Goal: Information Seeking & Learning: Compare options

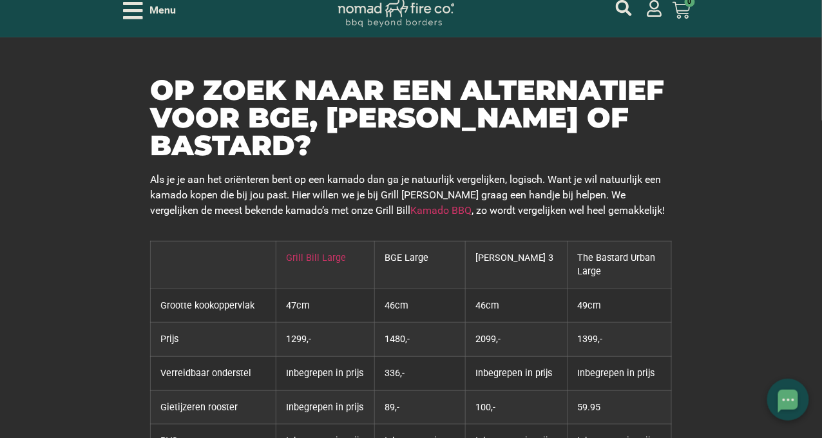
scroll to position [64, 0]
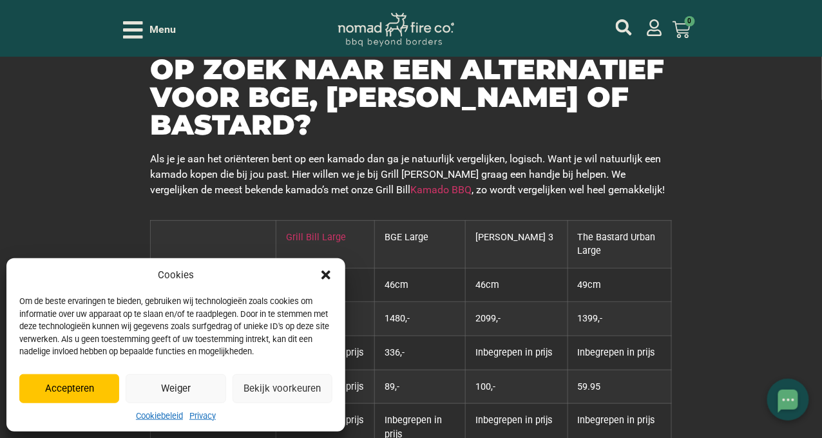
click at [326, 272] on icon "Dialog sluiten" at bounding box center [325, 275] width 13 height 13
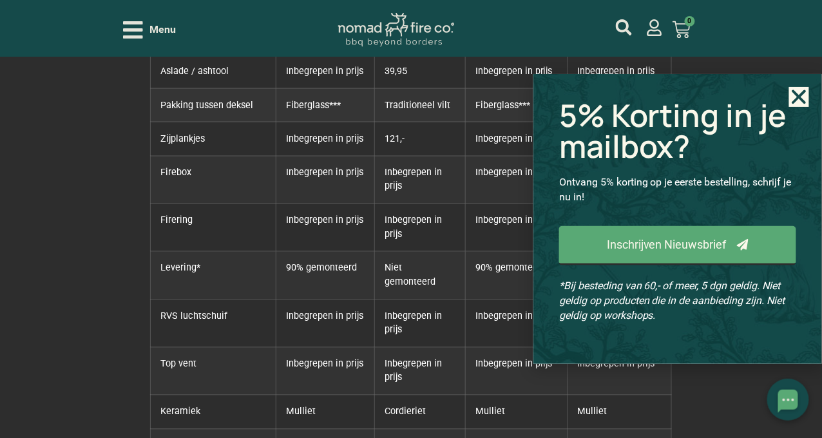
scroll to position [515, 0]
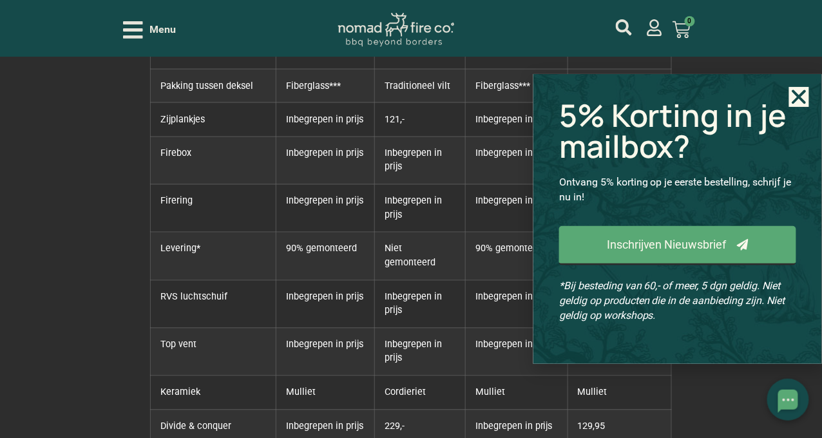
click at [810, 94] on div "5% Korting in je mailbox? Ontvang 5% korting op je eerste bestelling, schrijf j…" at bounding box center [677, 219] width 289 height 290
click at [802, 95] on use "Close" at bounding box center [799, 97] width 14 height 14
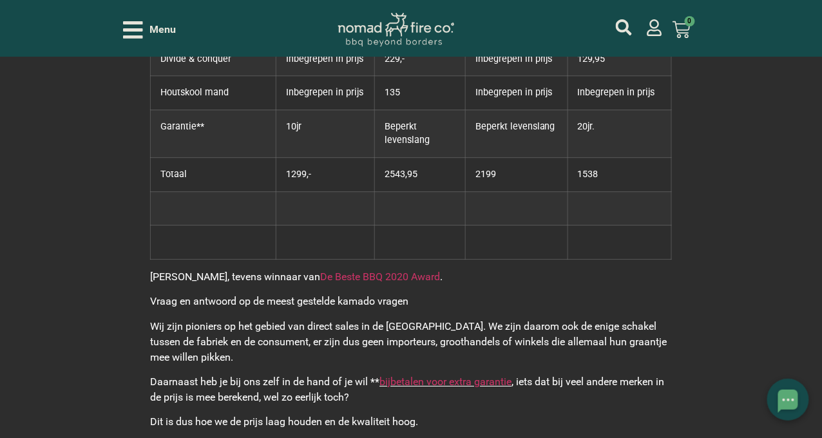
scroll to position [902, 0]
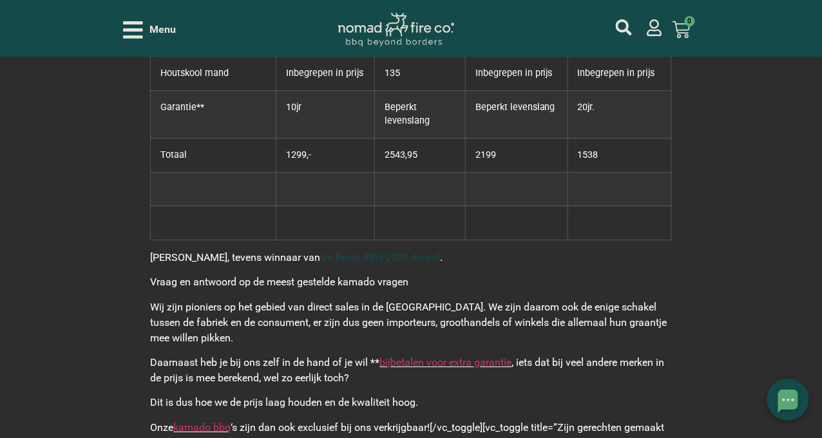
click at [331, 251] on link "De Beste BBQ 2020 Award" at bounding box center [380, 257] width 120 height 12
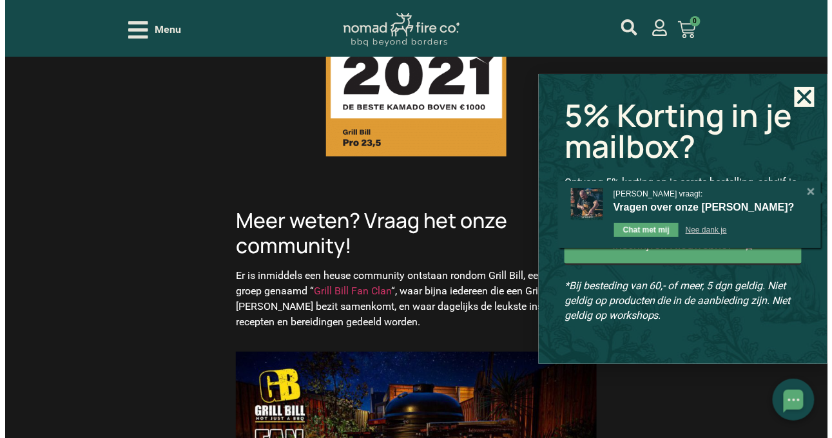
scroll to position [1223, 0]
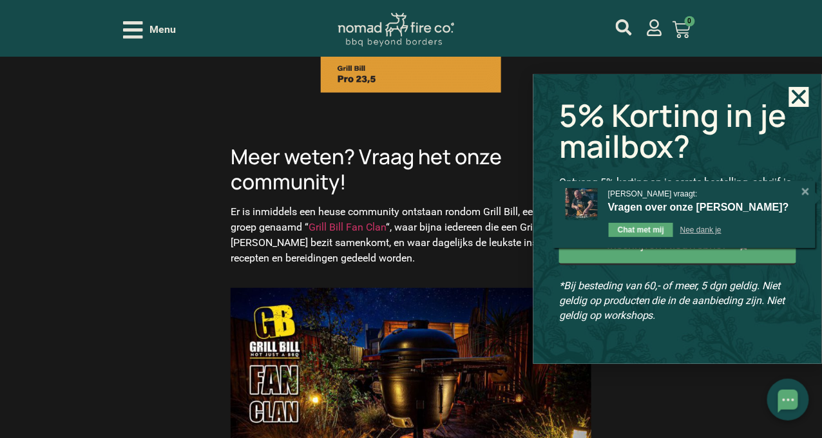
click at [803, 90] on icon "Close" at bounding box center [799, 97] width 20 height 20
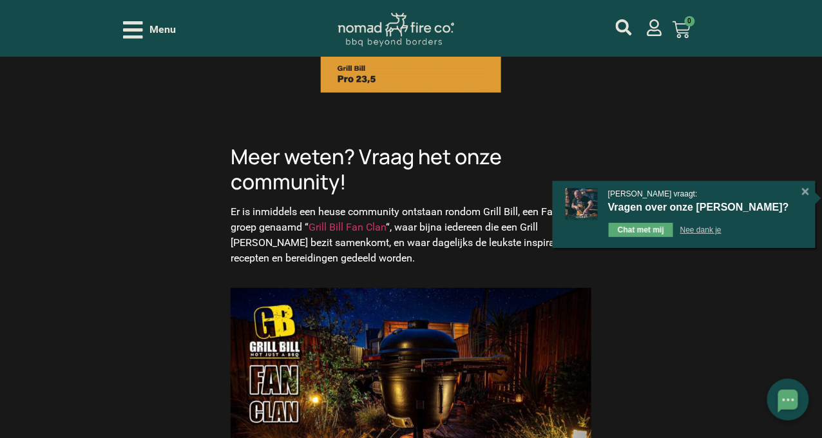
click at [143, 31] on div "Menu" at bounding box center [149, 30] width 53 height 23
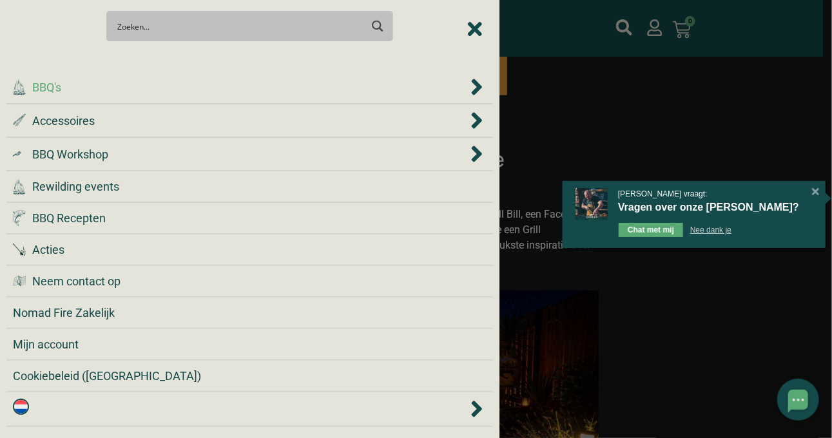
click at [68, 89] on div ".cls-1 { fill: #042e2c; } BBQ's" at bounding box center [240, 87] width 455 height 17
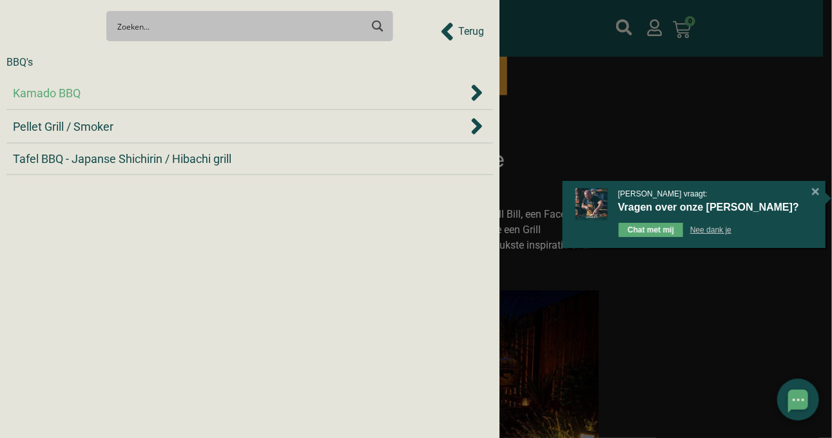
click at [82, 99] on div "Kamado BBQ" at bounding box center [240, 92] width 455 height 17
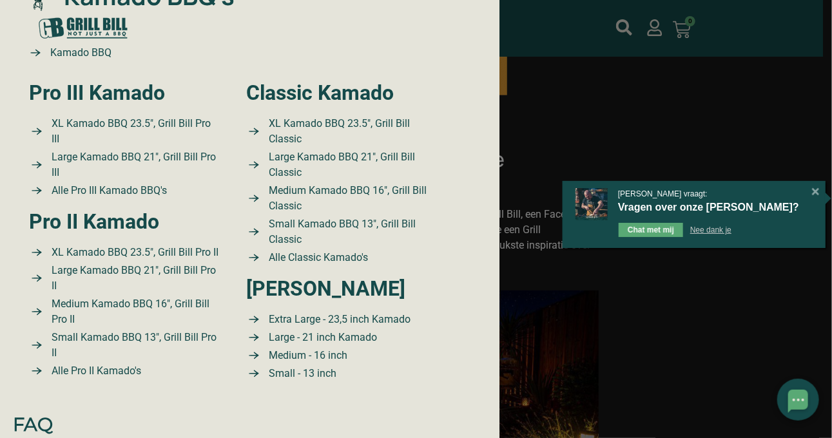
scroll to position [129, 0]
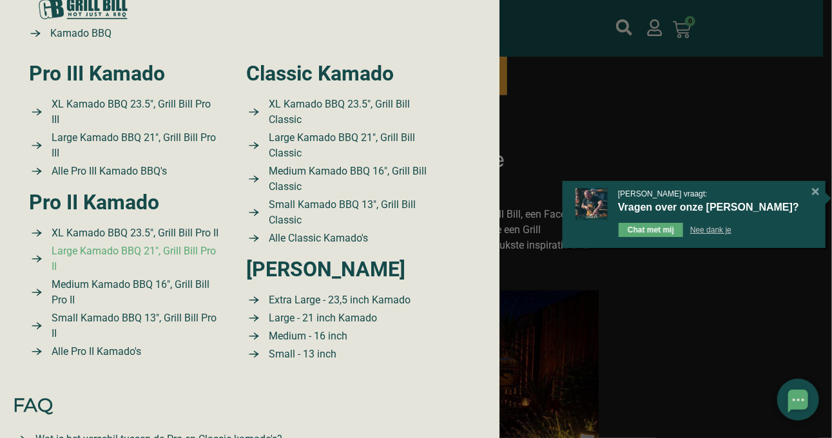
click at [113, 267] on span "Large Kamado BBQ 21″, Grill Bill Pro II" at bounding box center [134, 258] width 172 height 31
click at [90, 138] on span "Large Kamado BBQ 21″, Grill Bill Pro III" at bounding box center [134, 145] width 172 height 31
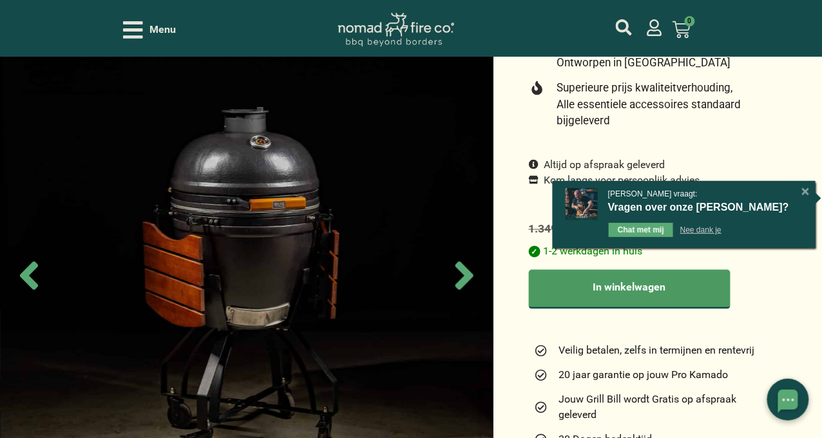
scroll to position [450, 0]
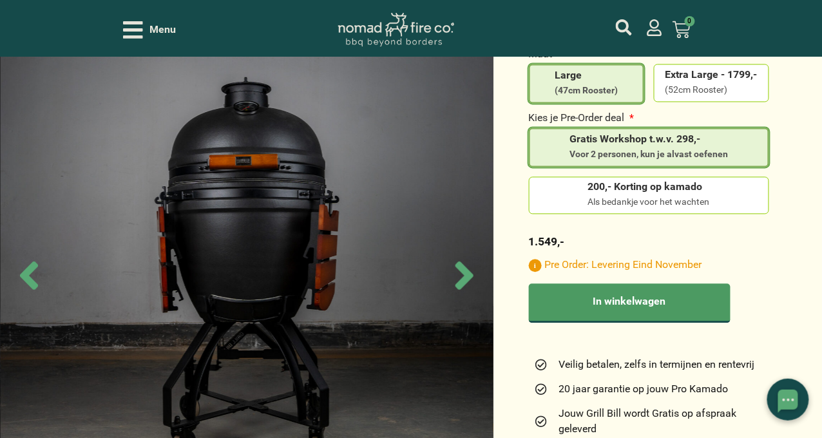
scroll to position [708, 0]
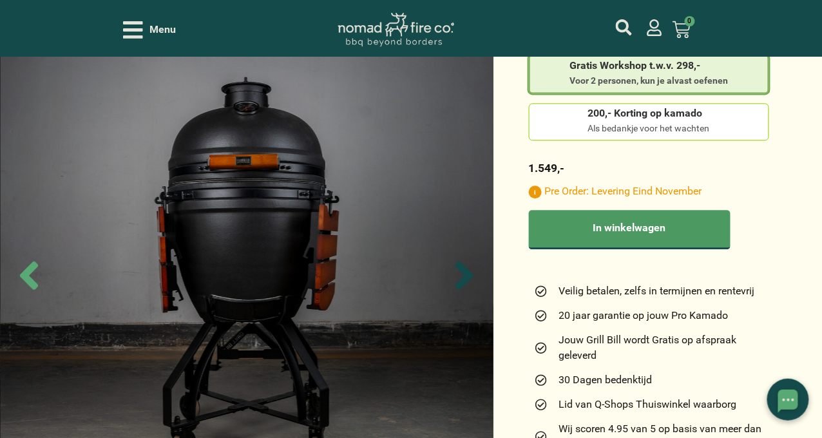
click at [452, 278] on icon "Next slide" at bounding box center [464, 275] width 45 height 45
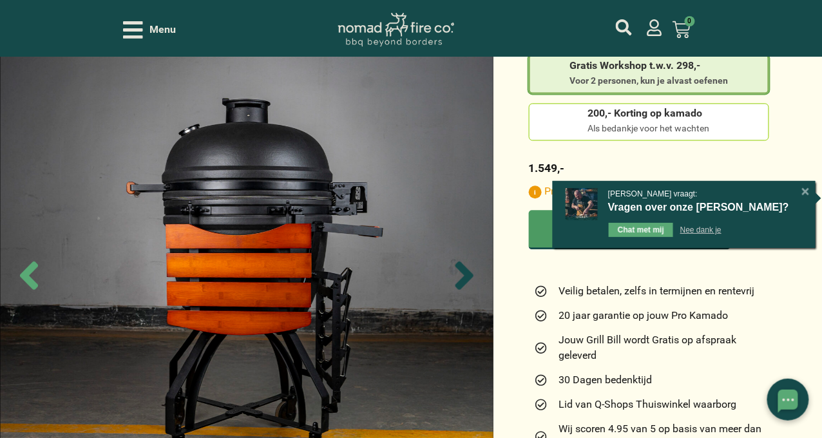
click at [461, 271] on icon "Next slide" at bounding box center [464, 275] width 18 height 28
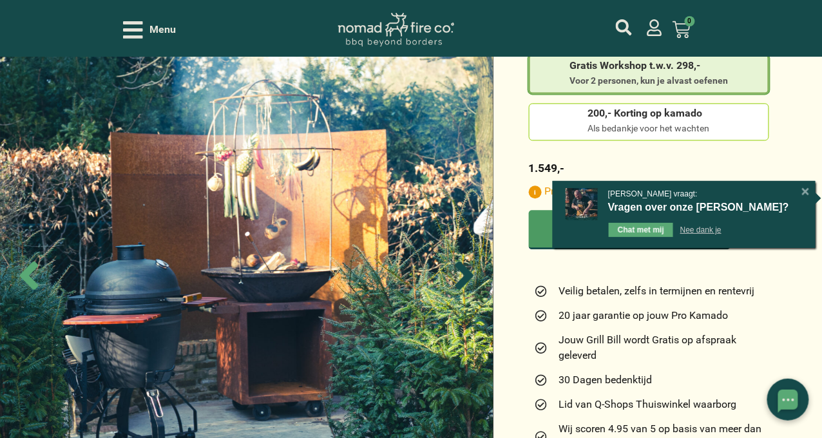
click at [461, 271] on icon "Next slide" at bounding box center [464, 275] width 18 height 28
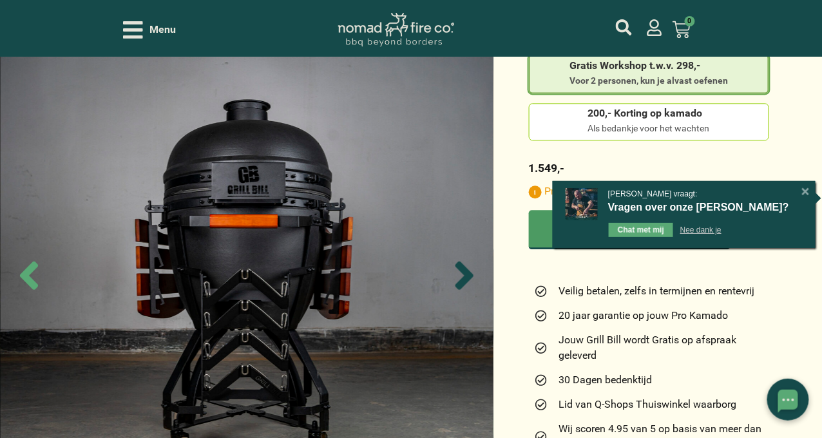
click at [461, 271] on icon "Next slide" at bounding box center [464, 275] width 18 height 28
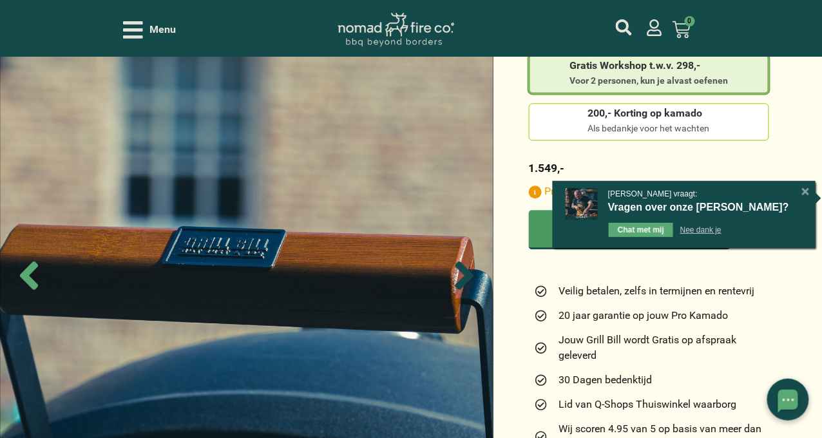
click at [461, 271] on icon "Next slide" at bounding box center [464, 275] width 18 height 28
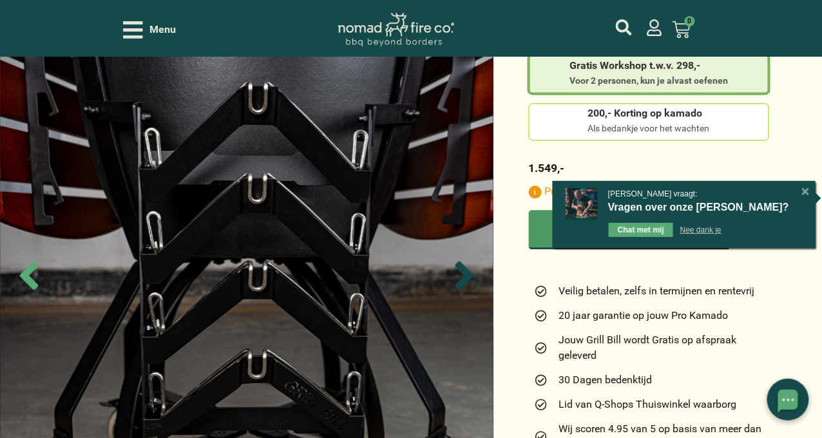
click at [461, 271] on icon "Next slide" at bounding box center [464, 275] width 18 height 28
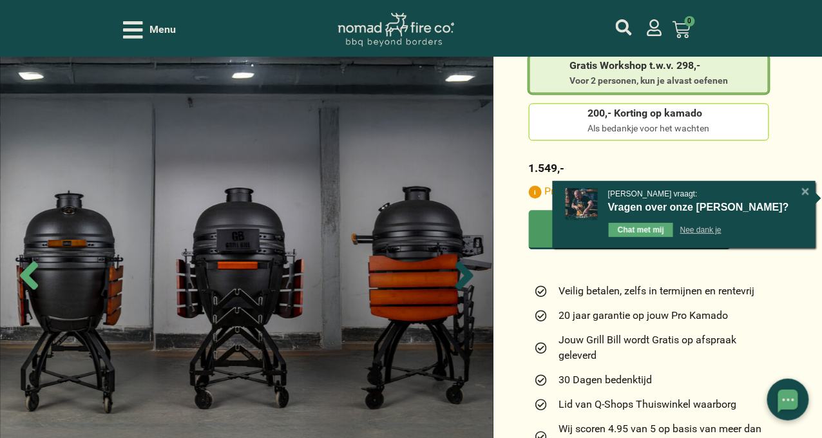
click at [461, 271] on icon "Next slide" at bounding box center [464, 275] width 18 height 28
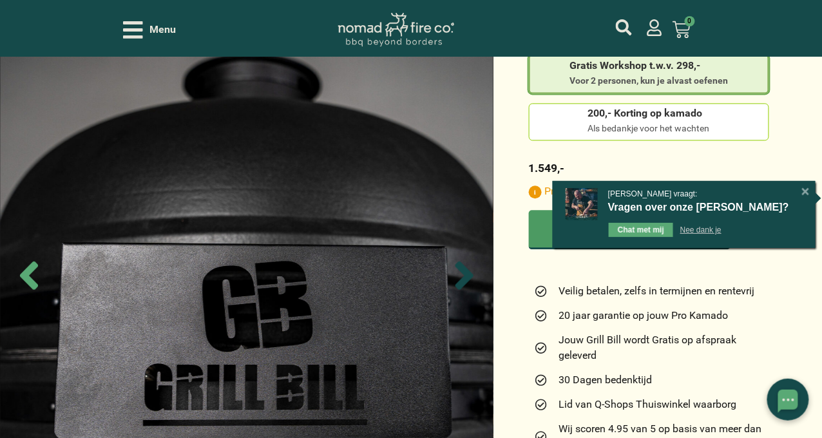
click at [461, 271] on icon "Next slide" at bounding box center [464, 275] width 18 height 28
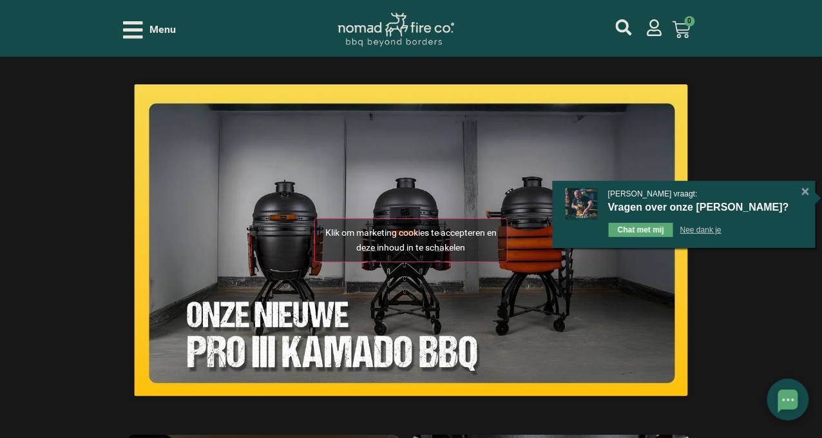
scroll to position [2383, 0]
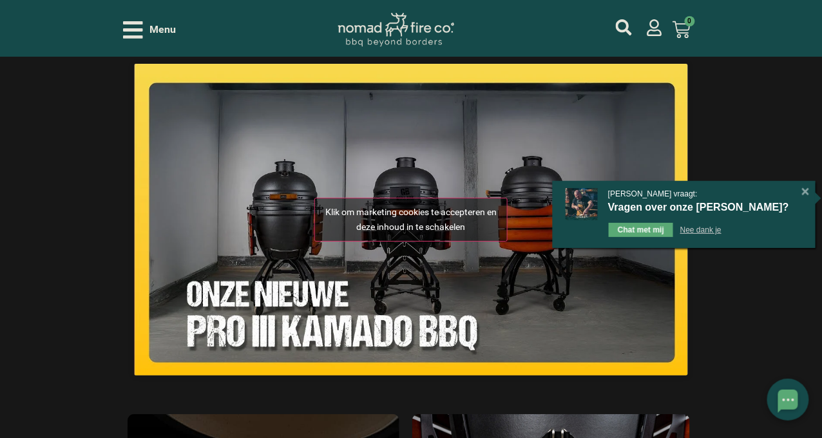
click at [398, 208] on button "Klik om marketing cookies te accepteren en deze inhoud in te schakelen" at bounding box center [410, 220] width 193 height 44
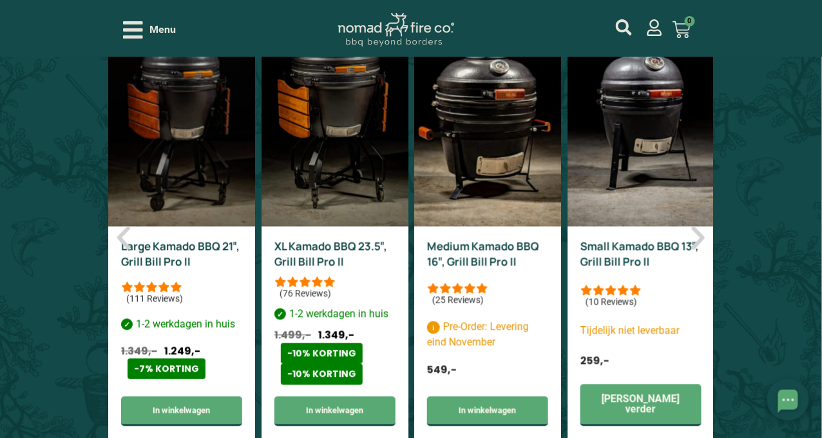
scroll to position [6891, 0]
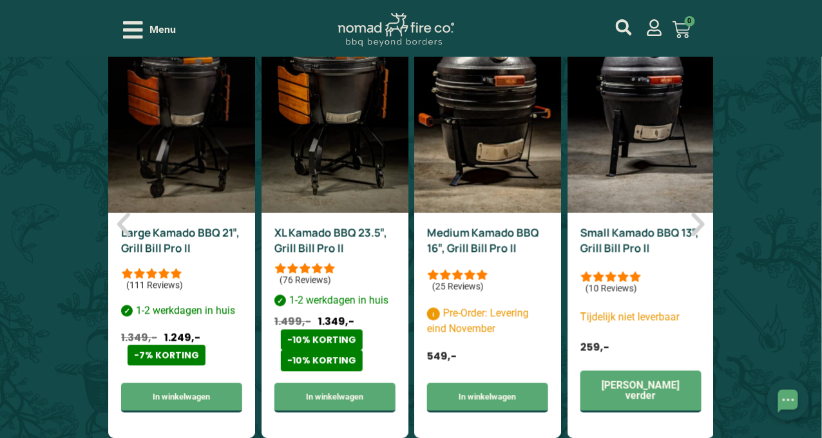
click at [180, 225] on link "Large Kamado BBQ 21″, Grill Bill Pro II" at bounding box center [180, 240] width 119 height 30
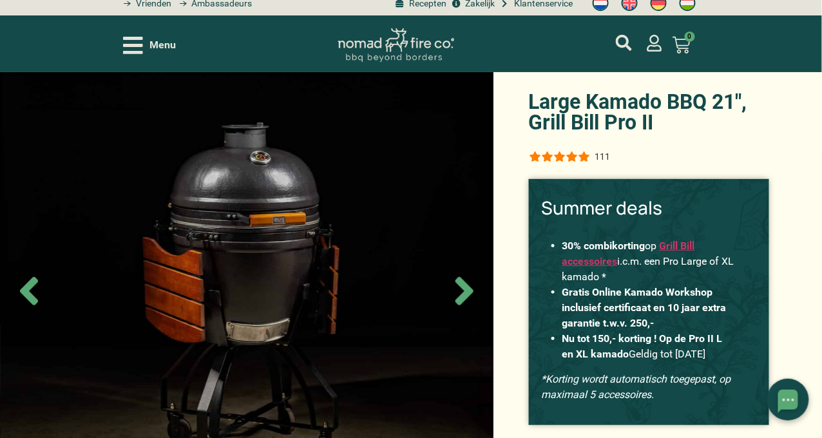
scroll to position [64, 0]
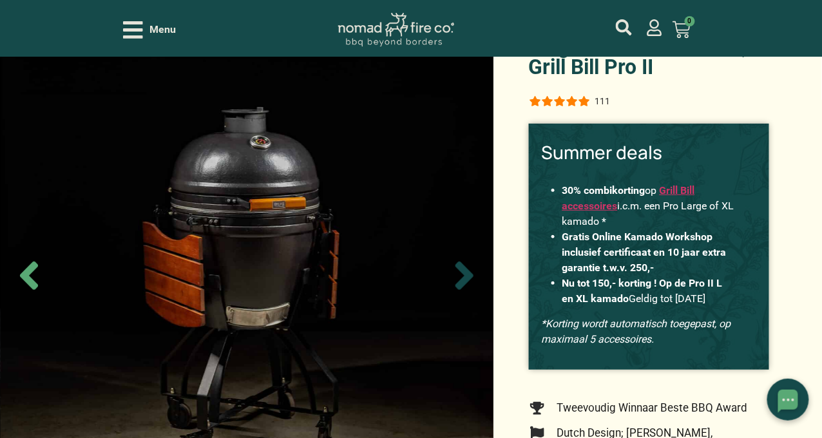
click at [462, 278] on icon "Next slide" at bounding box center [464, 275] width 18 height 28
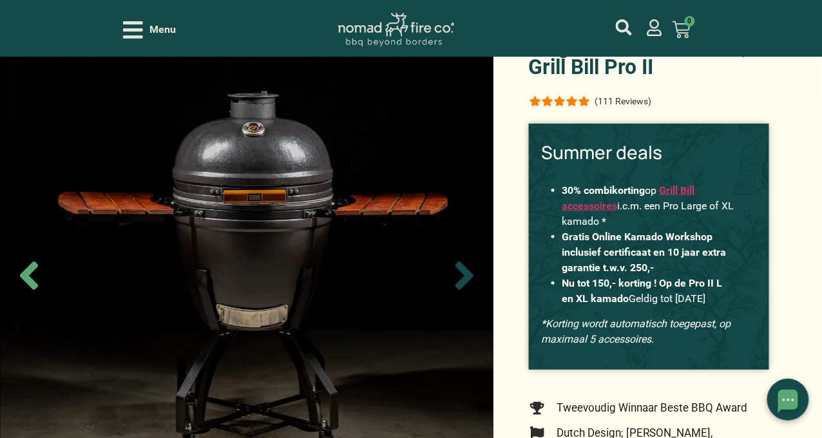
click at [462, 278] on icon "Next slide" at bounding box center [464, 275] width 18 height 28
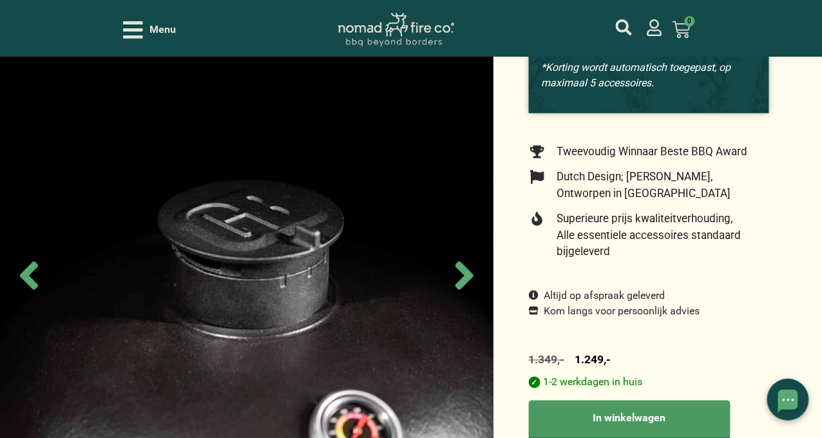
scroll to position [322, 0]
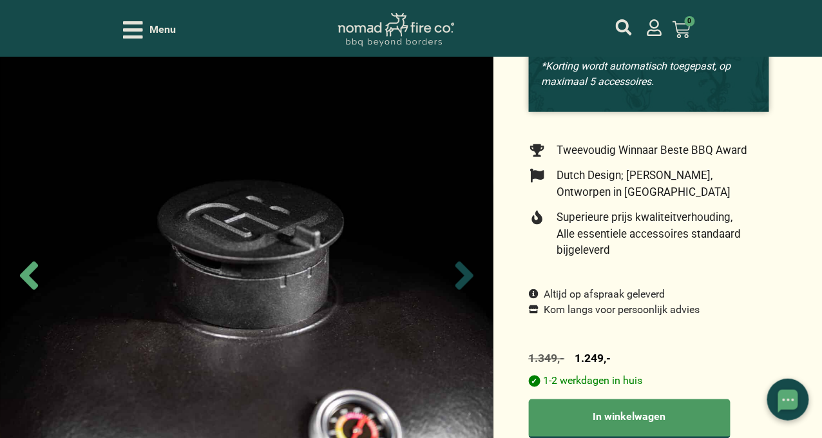
click at [455, 275] on icon "Next slide" at bounding box center [464, 275] width 45 height 45
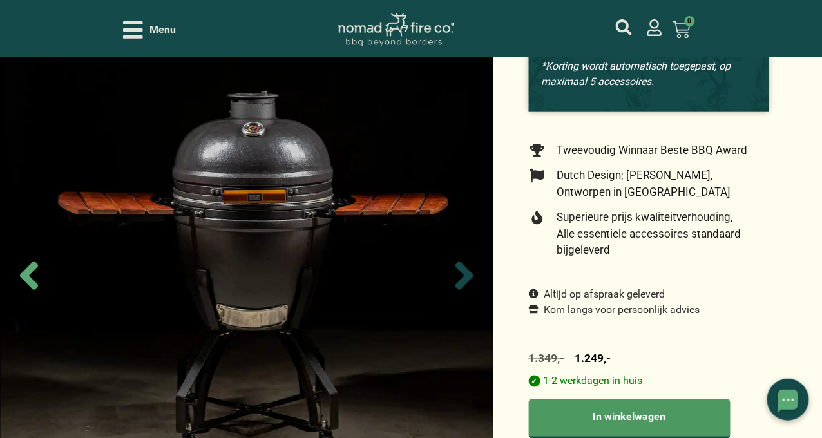
click at [456, 275] on icon "Next slide" at bounding box center [464, 275] width 45 height 45
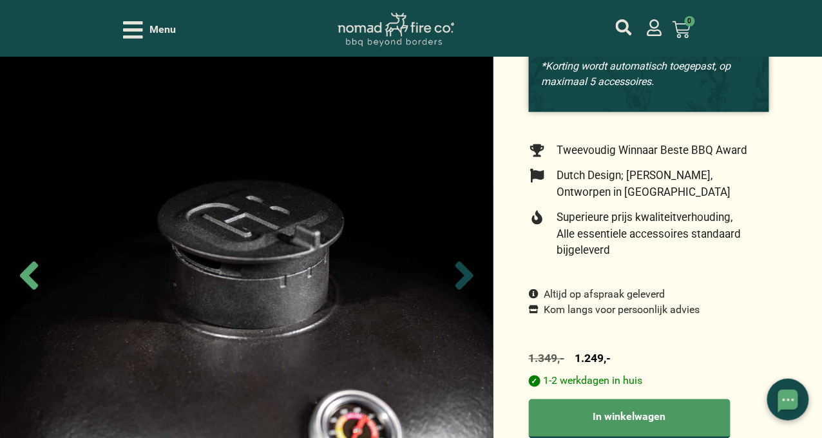
click at [456, 275] on icon "Next slide" at bounding box center [464, 275] width 45 height 45
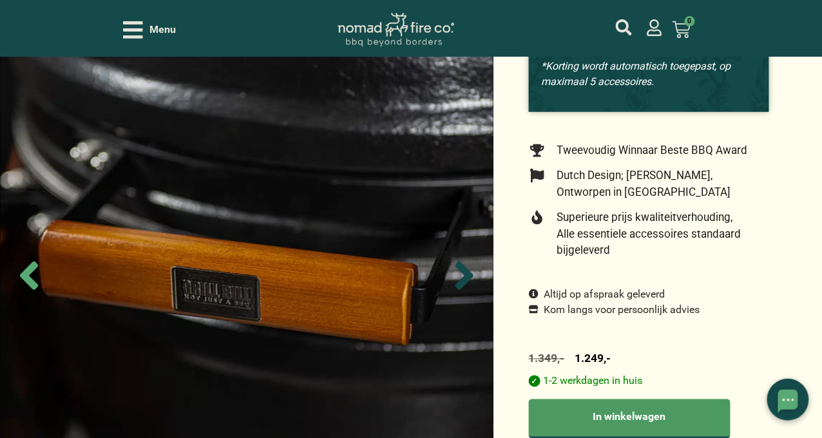
click at [456, 275] on icon "Next slide" at bounding box center [464, 275] width 45 height 45
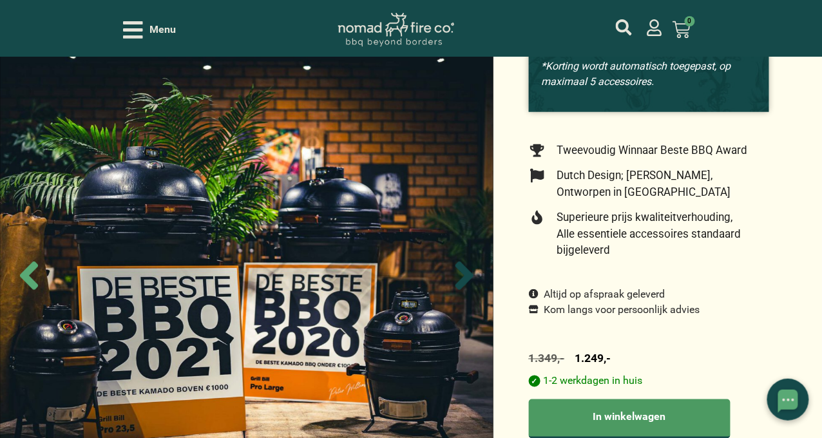
click at [458, 275] on icon "Next slide" at bounding box center [464, 275] width 45 height 45
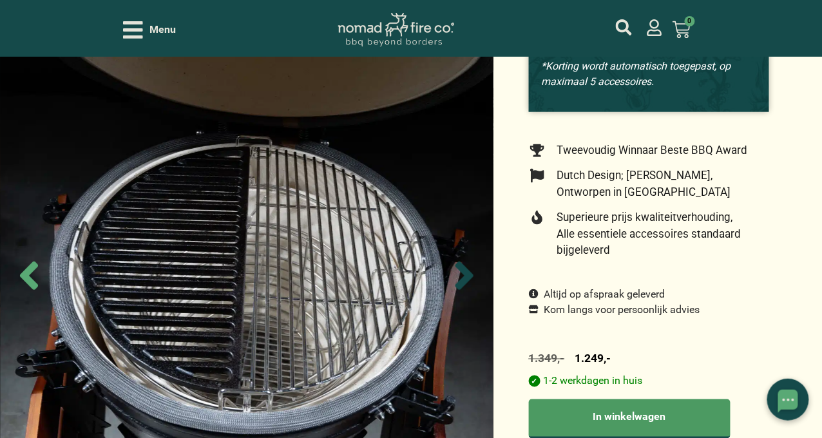
click at [462, 276] on icon "Next slide" at bounding box center [464, 275] width 45 height 45
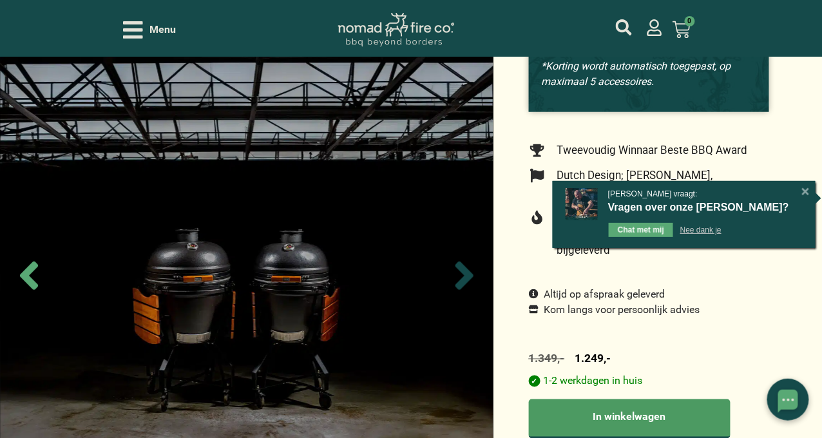
click at [462, 276] on icon "Next slide" at bounding box center [464, 275] width 45 height 45
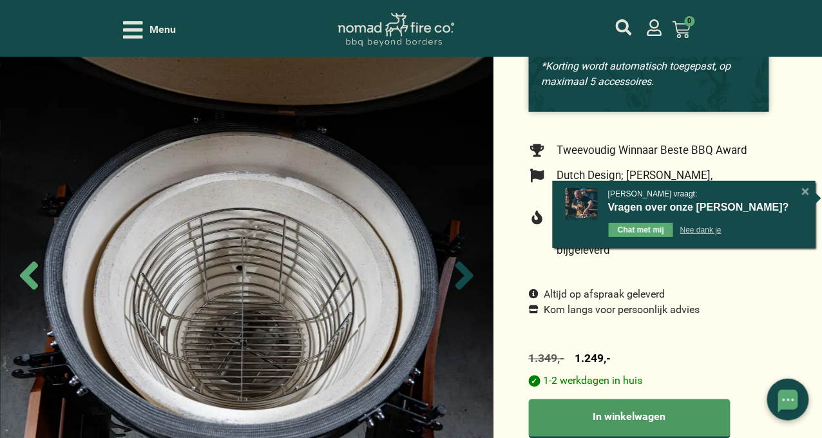
click at [462, 276] on icon "Next slide" at bounding box center [464, 275] width 45 height 45
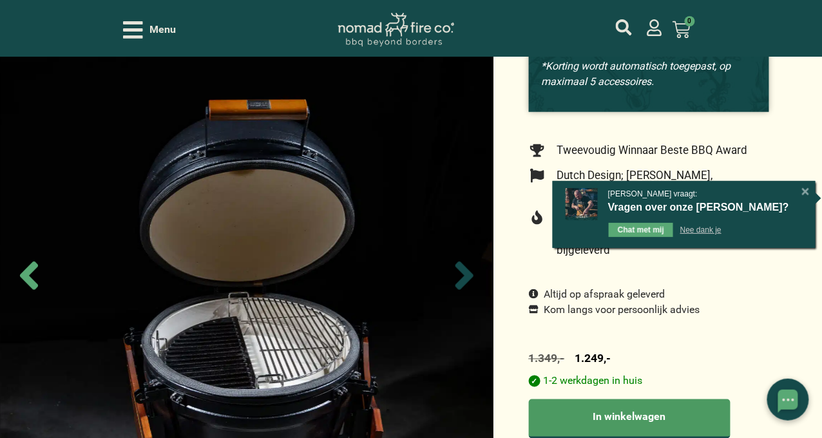
click at [462, 276] on icon "Next slide" at bounding box center [464, 275] width 45 height 45
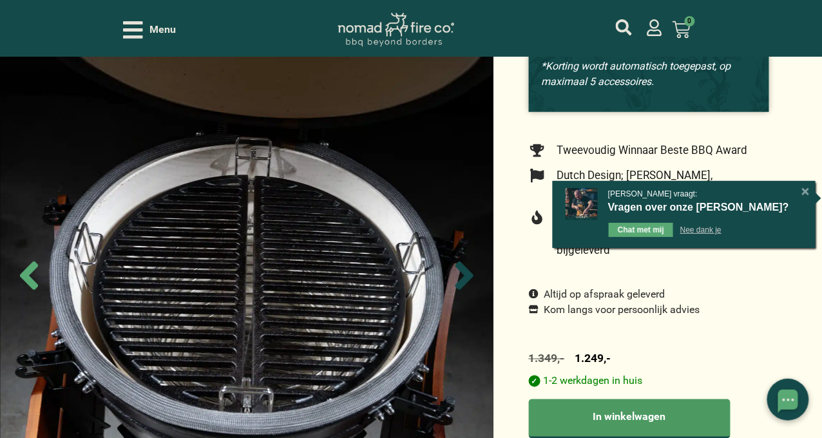
click at [462, 276] on icon "Next slide" at bounding box center [464, 275] width 45 height 45
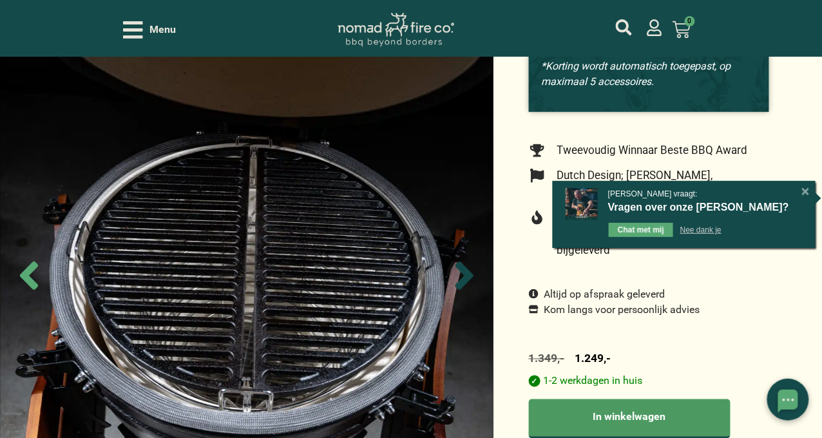
click at [462, 276] on icon "Next slide" at bounding box center [464, 275] width 45 height 45
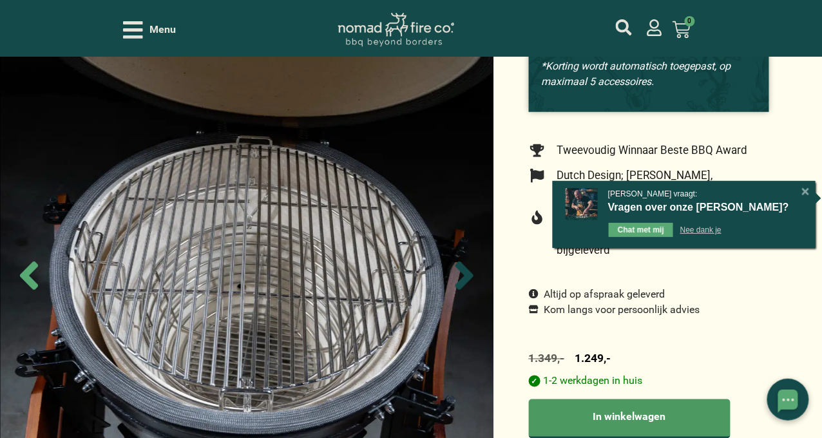
click at [462, 276] on icon "Next slide" at bounding box center [464, 275] width 45 height 45
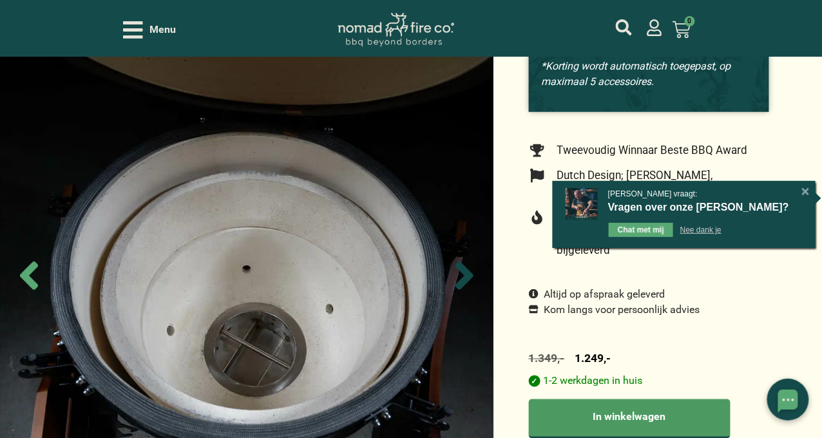
click at [462, 276] on icon "Next slide" at bounding box center [464, 275] width 45 height 45
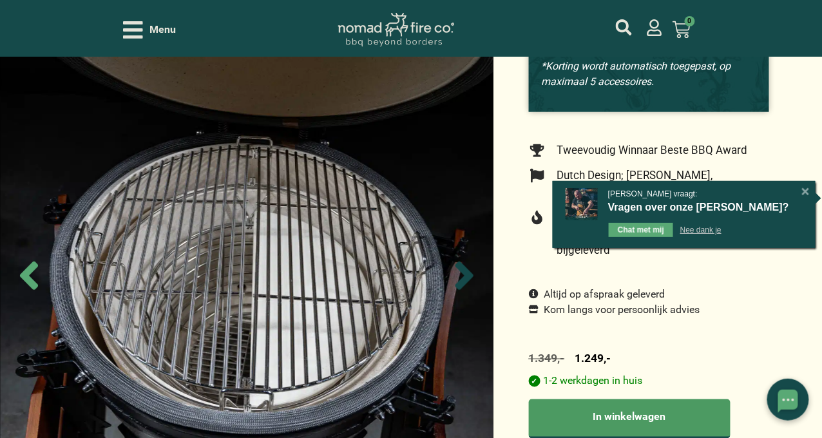
click at [462, 276] on icon "Next slide" at bounding box center [464, 275] width 45 height 45
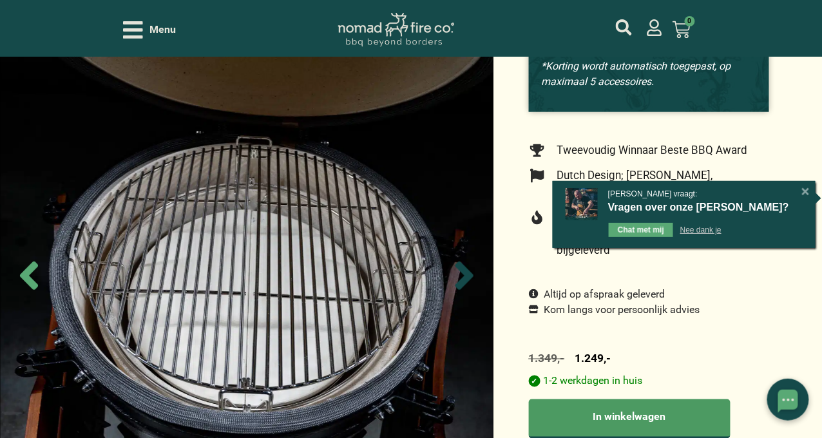
click at [462, 276] on icon "Next slide" at bounding box center [464, 275] width 45 height 45
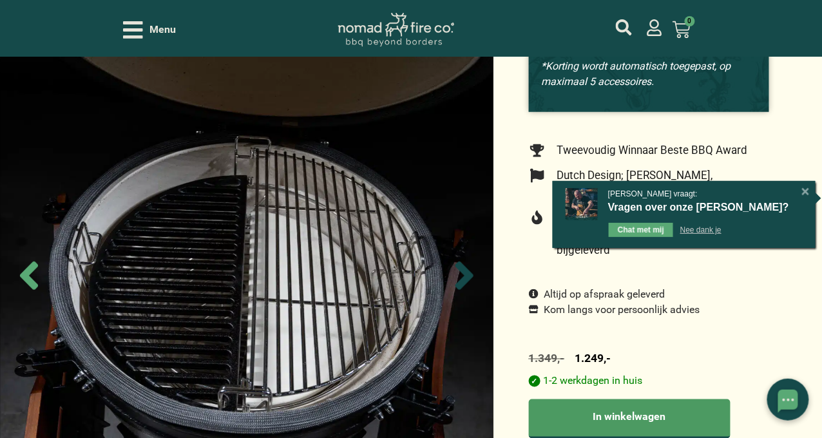
click at [462, 276] on icon "Next slide" at bounding box center [464, 275] width 45 height 45
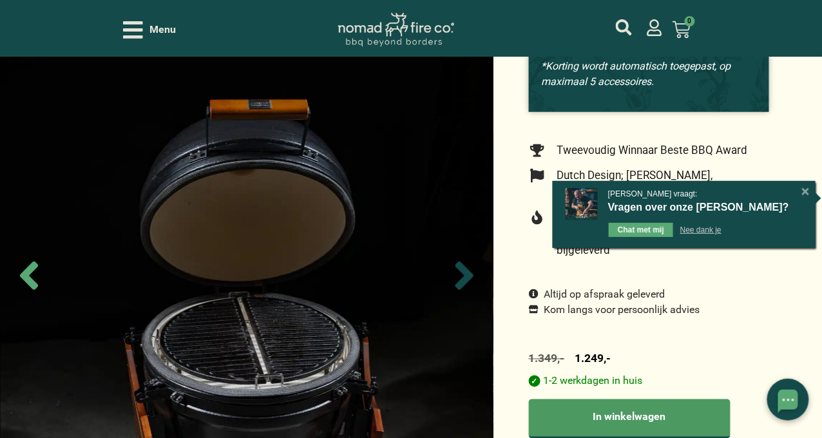
click at [462, 276] on icon "Next slide" at bounding box center [464, 275] width 45 height 45
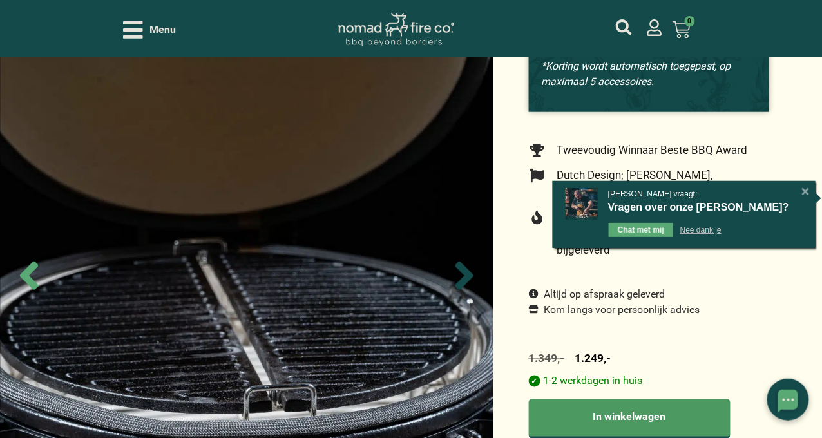
click at [462, 276] on icon "Next slide" at bounding box center [464, 275] width 45 height 45
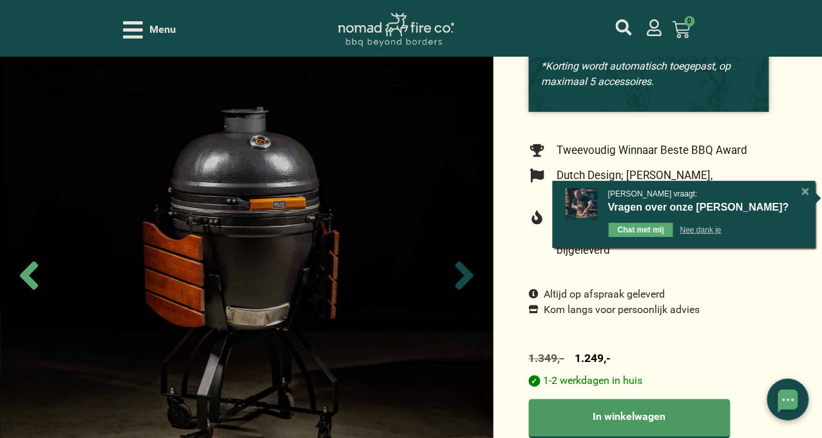
click at [462, 276] on icon "Next slide" at bounding box center [464, 275] width 45 height 45
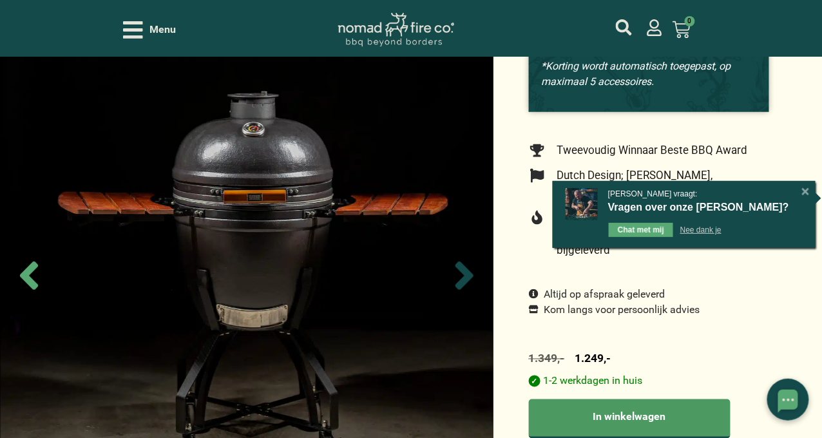
click at [462, 276] on icon "Next slide" at bounding box center [464, 275] width 45 height 45
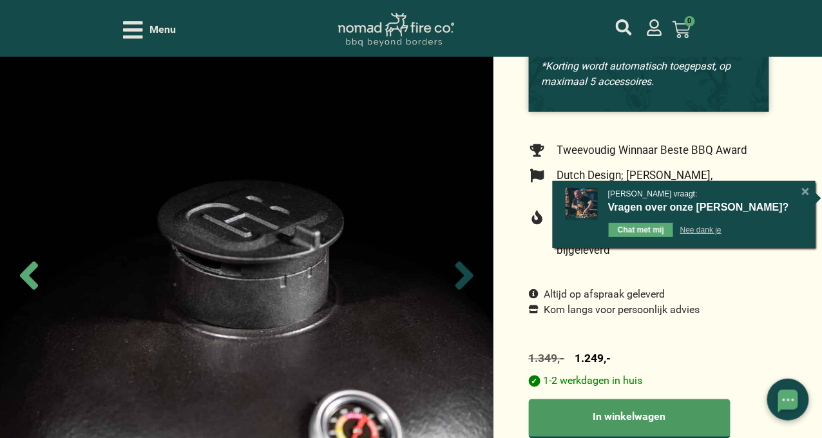
click at [462, 276] on icon "Next slide" at bounding box center [464, 275] width 45 height 45
